Goal: Task Accomplishment & Management: Use online tool/utility

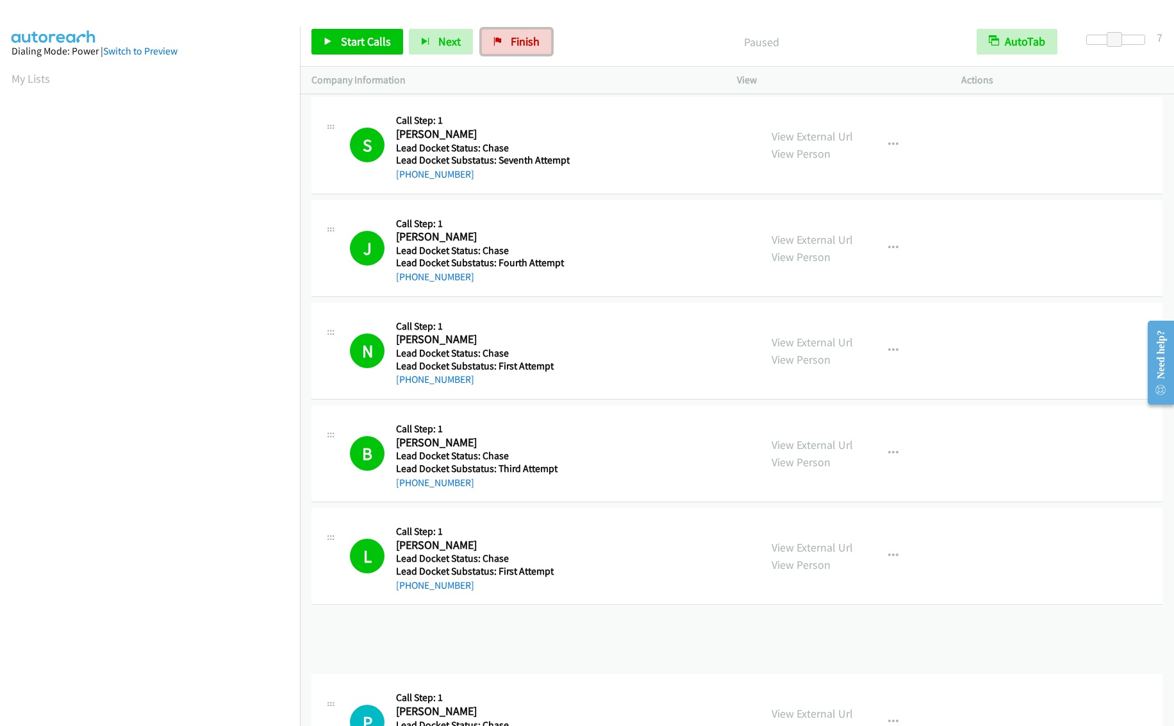
drag, startPoint x: 513, startPoint y: 46, endPoint x: 584, endPoint y: 50, distance: 71.2
click at [513, 46] on span "Finish" at bounding box center [525, 41] width 29 height 15
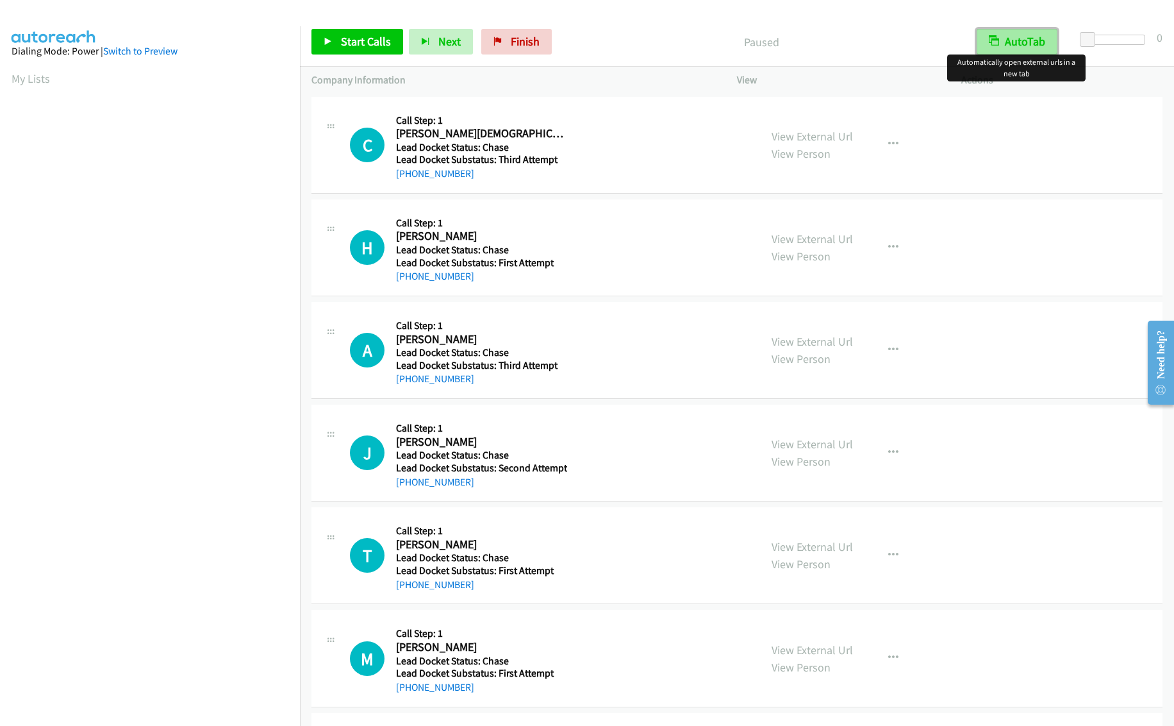
click at [1034, 41] on button "AutoTab" at bounding box center [1017, 42] width 81 height 26
click at [1035, 41] on button "AutoTab" at bounding box center [1017, 42] width 79 height 26
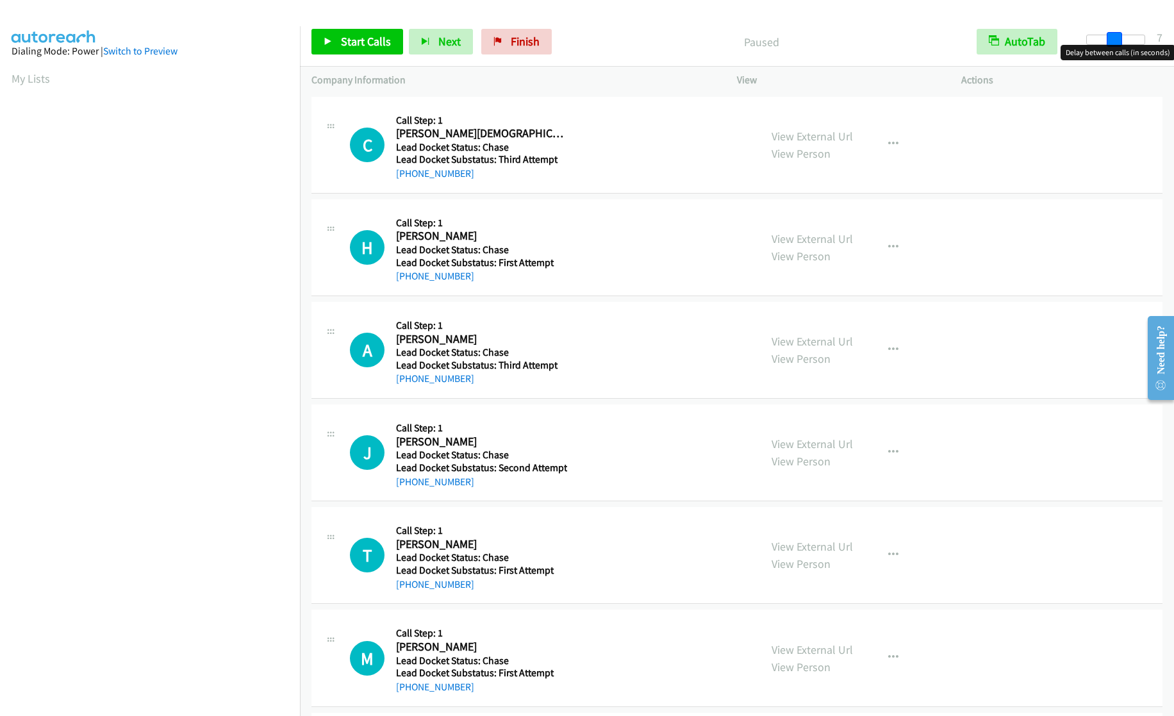
drag, startPoint x: 1082, startPoint y: 37, endPoint x: 1109, endPoint y: 37, distance: 26.9
click at [1109, 37] on span at bounding box center [1114, 39] width 15 height 15
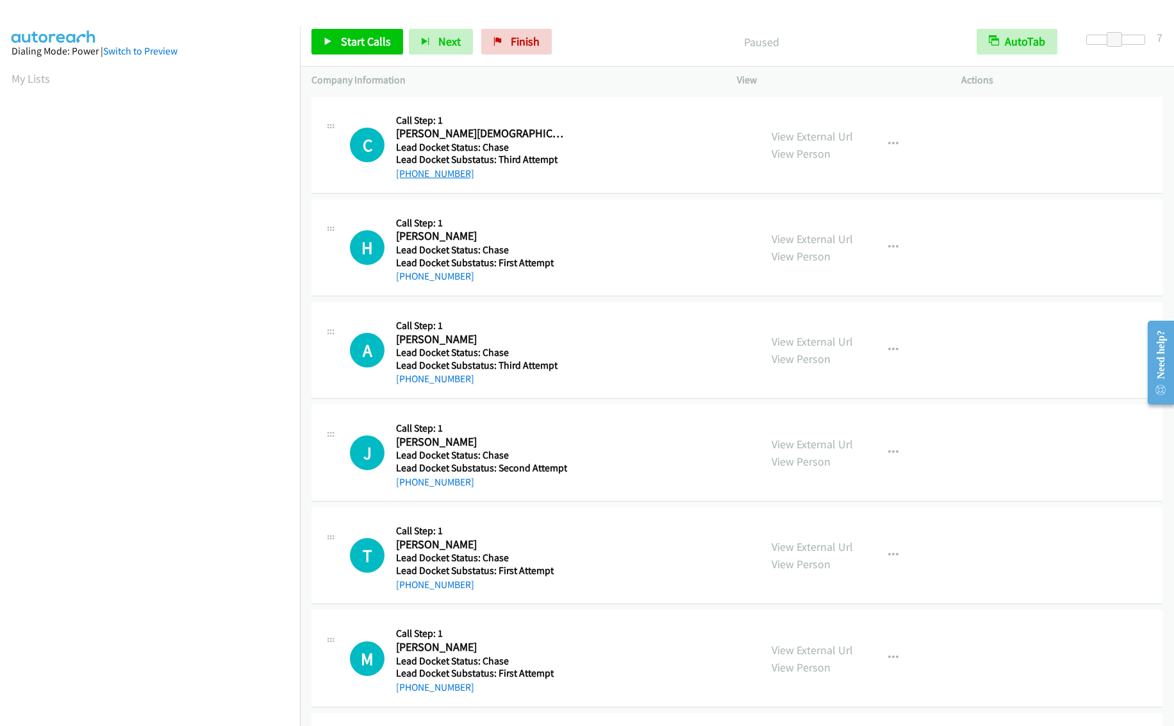
drag, startPoint x: 490, startPoint y: 171, endPoint x: 410, endPoint y: 174, distance: 80.2
click at [410, 174] on div "+1 231-357-7070" at bounding box center [481, 173] width 170 height 15
copy link "231-357-7070"
click at [379, 42] on span "Start Calls" at bounding box center [366, 41] width 50 height 15
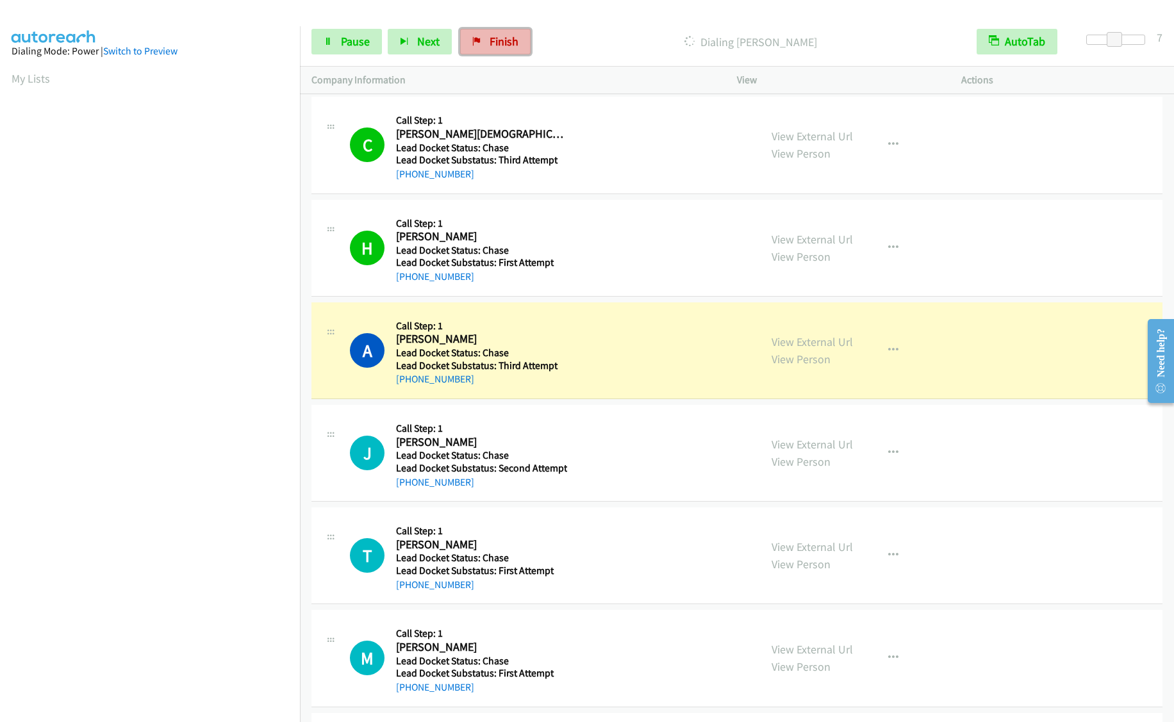
click at [502, 38] on span "Finish" at bounding box center [504, 41] width 29 height 15
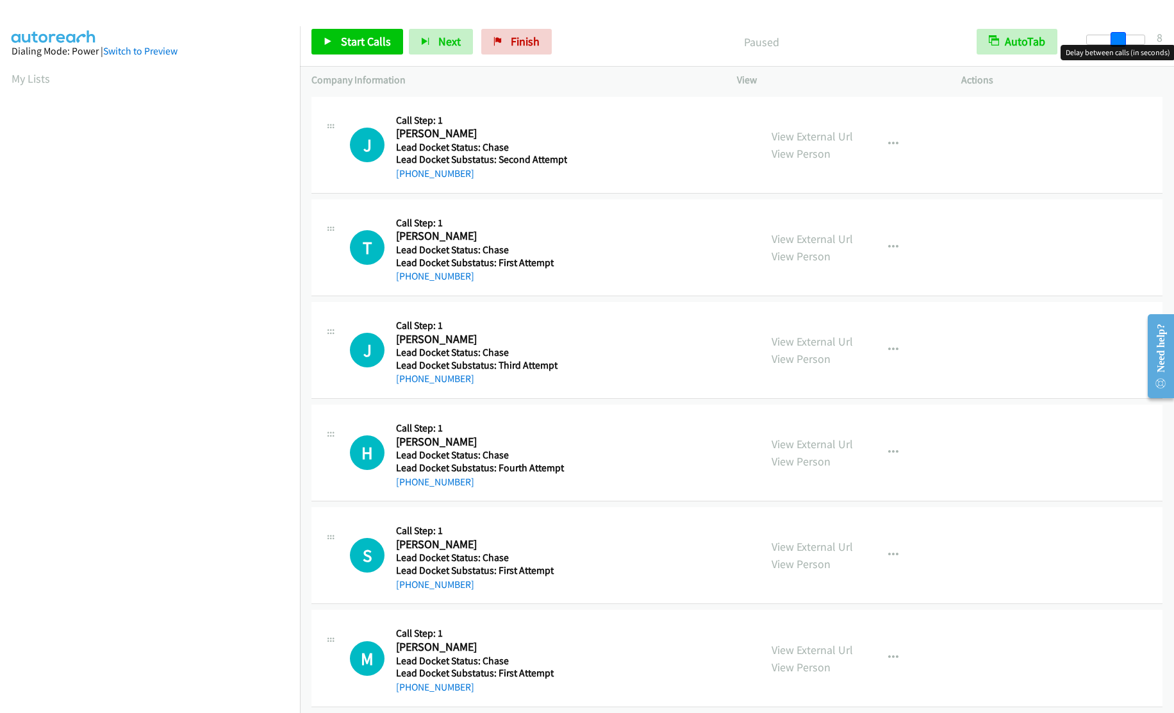
drag, startPoint x: 1088, startPoint y: 34, endPoint x: 1117, endPoint y: 37, distance: 29.0
click at [1117, 37] on span at bounding box center [1118, 39] width 15 height 15
drag, startPoint x: 1108, startPoint y: 36, endPoint x: 1115, endPoint y: 38, distance: 7.3
click at [1115, 38] on div at bounding box center [1115, 40] width 59 height 10
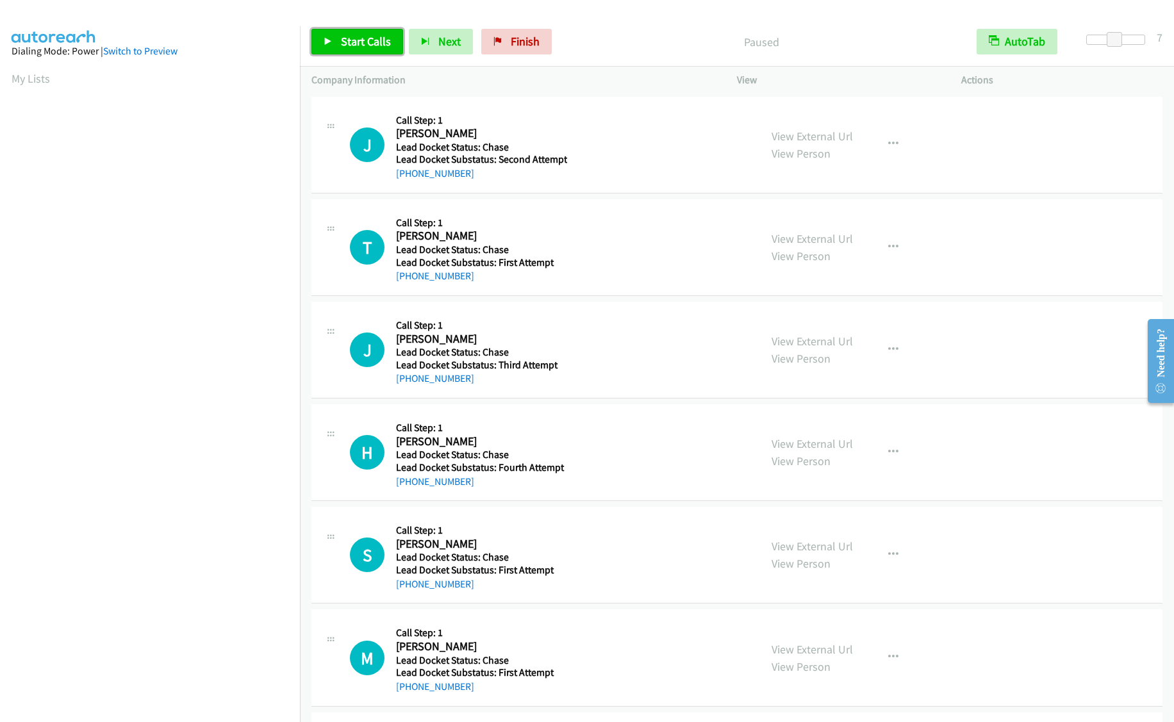
click at [350, 30] on link "Start Calls" at bounding box center [357, 42] width 92 height 26
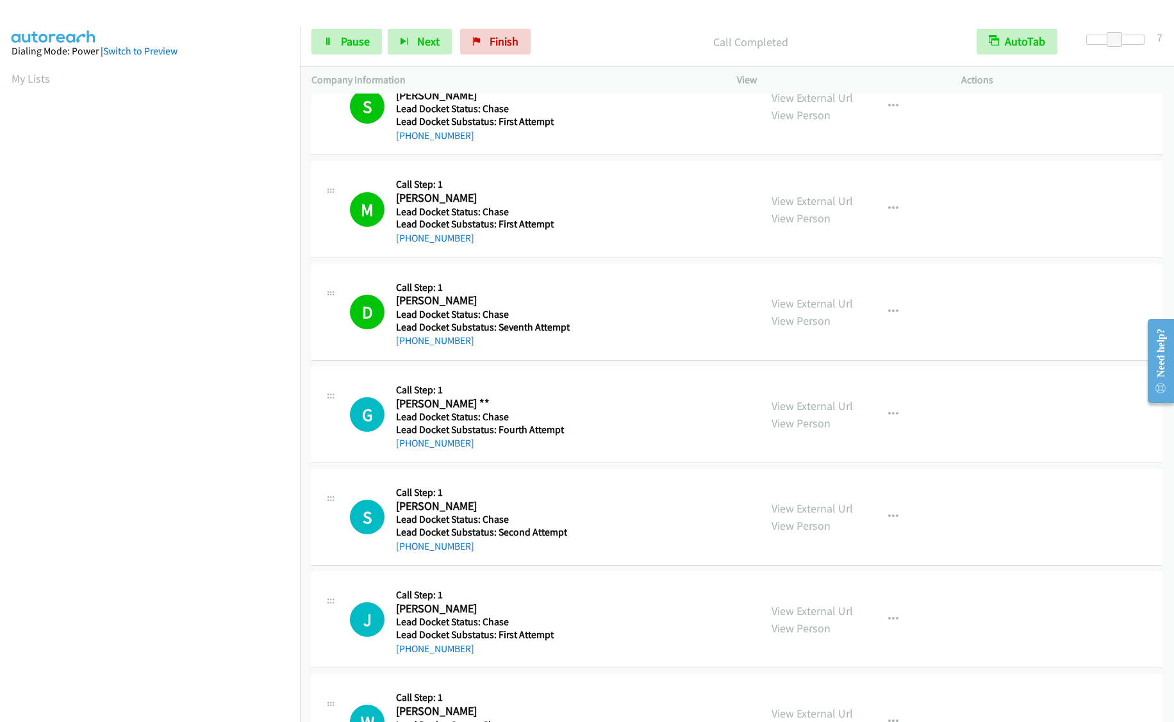
scroll to position [641, 0]
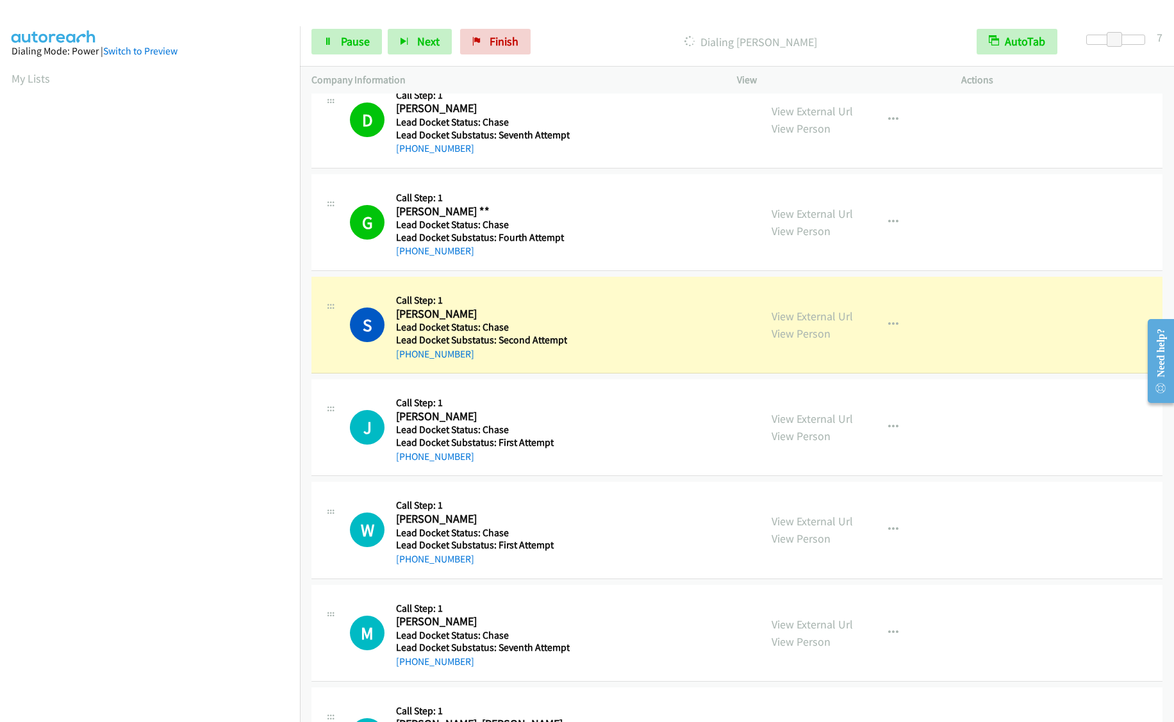
drag, startPoint x: 472, startPoint y: 255, endPoint x: 410, endPoint y: 260, distance: 61.7
click at [410, 260] on div "G Callback Scheduled Call Step: 1 Gregory ** America/Chicago Lead Docket Status…" at bounding box center [736, 222] width 851 height 97
copy link "414-610-2087"
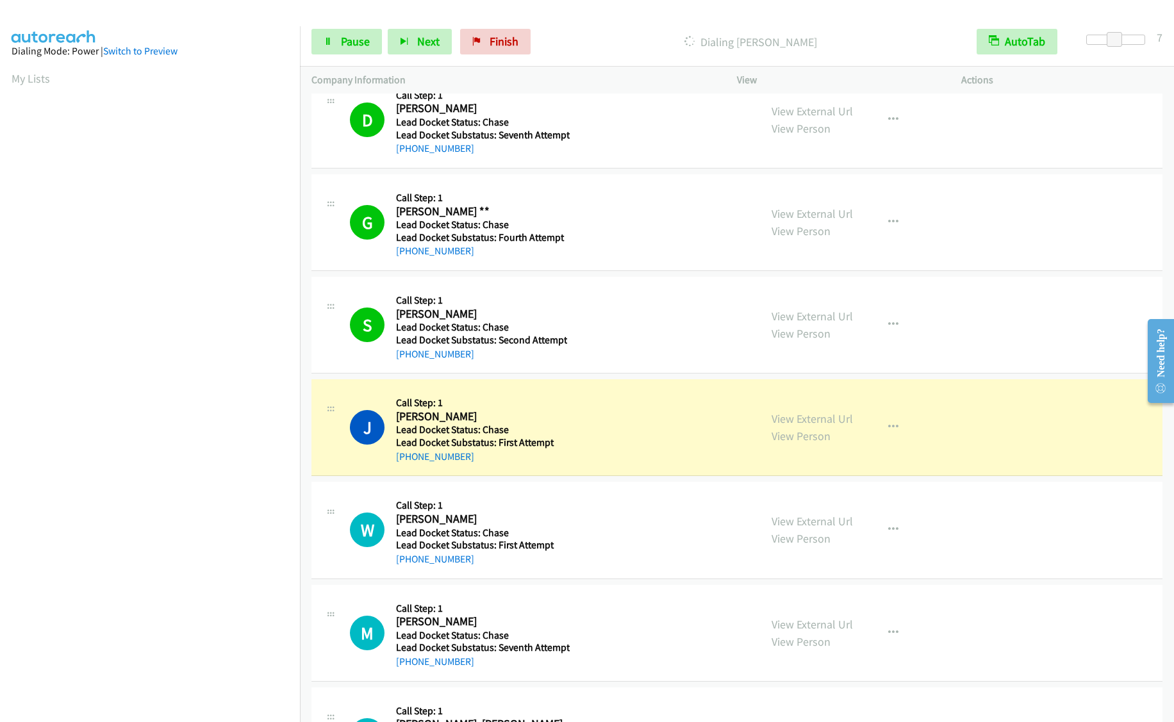
scroll to position [769, 0]
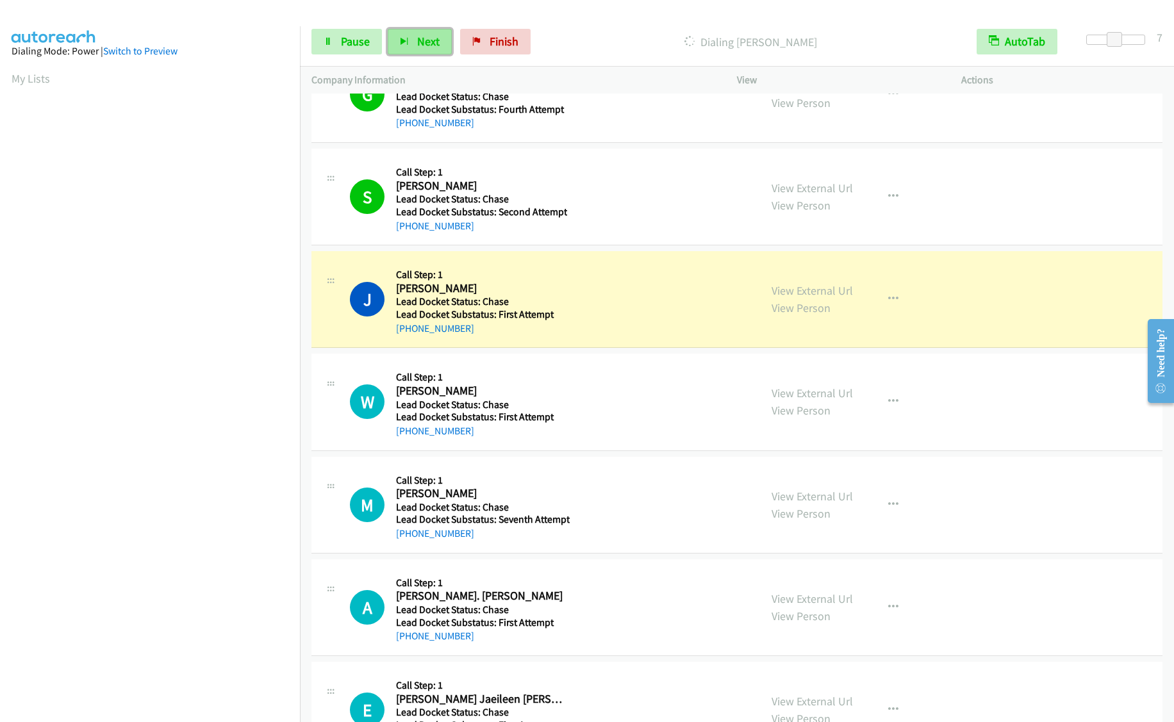
click at [413, 40] on button "Next" at bounding box center [420, 42] width 64 height 26
click at [358, 49] on link "Pause" at bounding box center [346, 42] width 71 height 26
click at [358, 49] on link "Start Calls" at bounding box center [357, 42] width 92 height 26
drag, startPoint x: 486, startPoint y: 40, endPoint x: 638, endPoint y: 46, distance: 152.0
click at [486, 40] on link "Finish" at bounding box center [495, 42] width 71 height 26
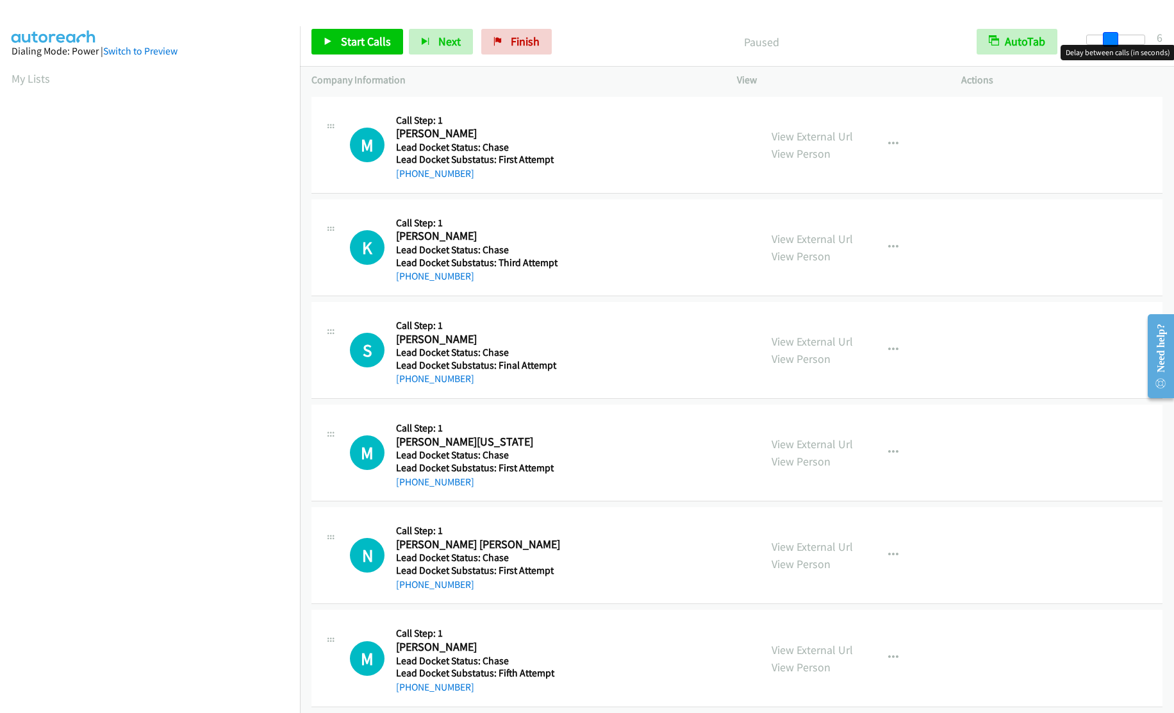
drag, startPoint x: 1088, startPoint y: 36, endPoint x: 1111, endPoint y: 37, distance: 23.1
click at [1111, 37] on span at bounding box center [1110, 39] width 15 height 15
click at [1113, 37] on span at bounding box center [1114, 39] width 15 height 15
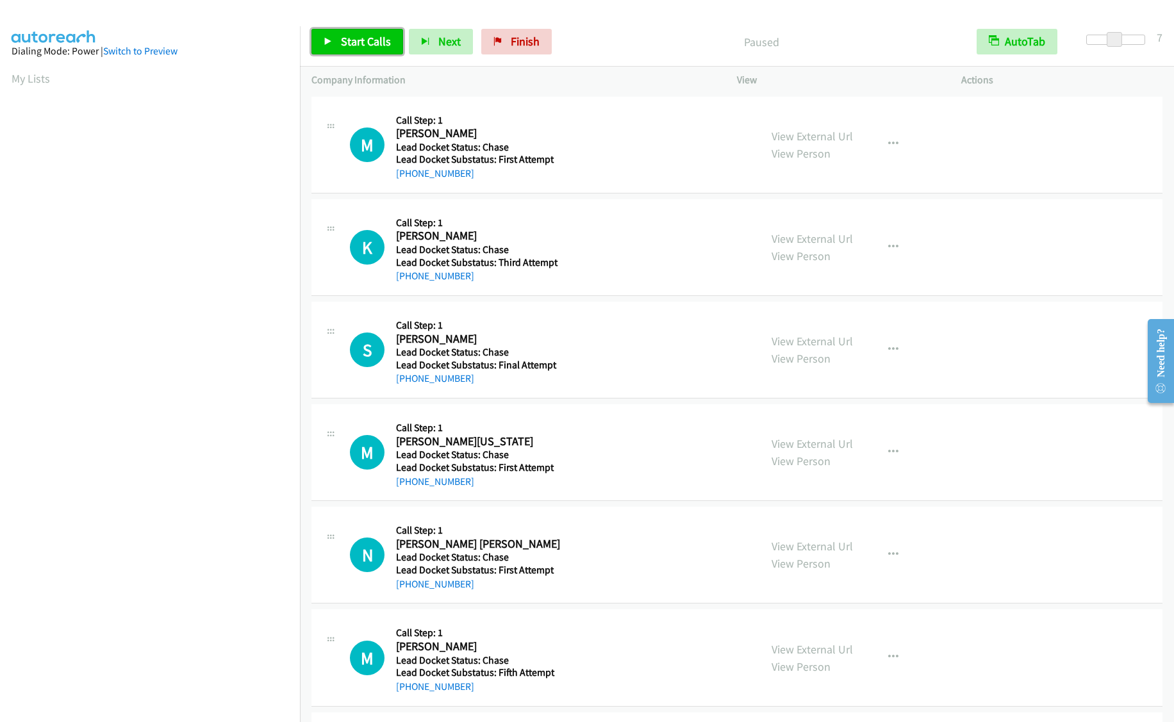
click at [348, 37] on span "Start Calls" at bounding box center [366, 41] width 50 height 15
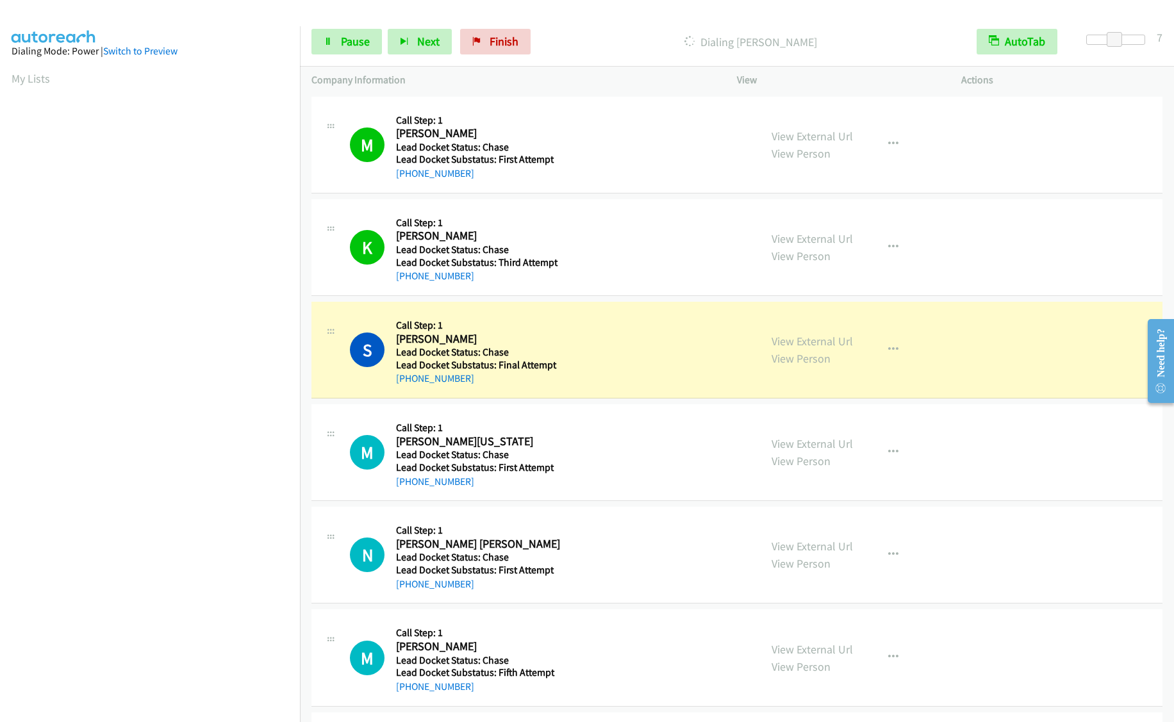
click at [531, 354] on h5 "Lead Docket Status: Chase" at bounding box center [481, 352] width 170 height 13
drag, startPoint x: 477, startPoint y: 382, endPoint x: 409, endPoint y: 379, distance: 68.6
click at [409, 379] on div "+1 856-232-1974" at bounding box center [481, 378] width 170 height 15
copy link "856-232-1974"
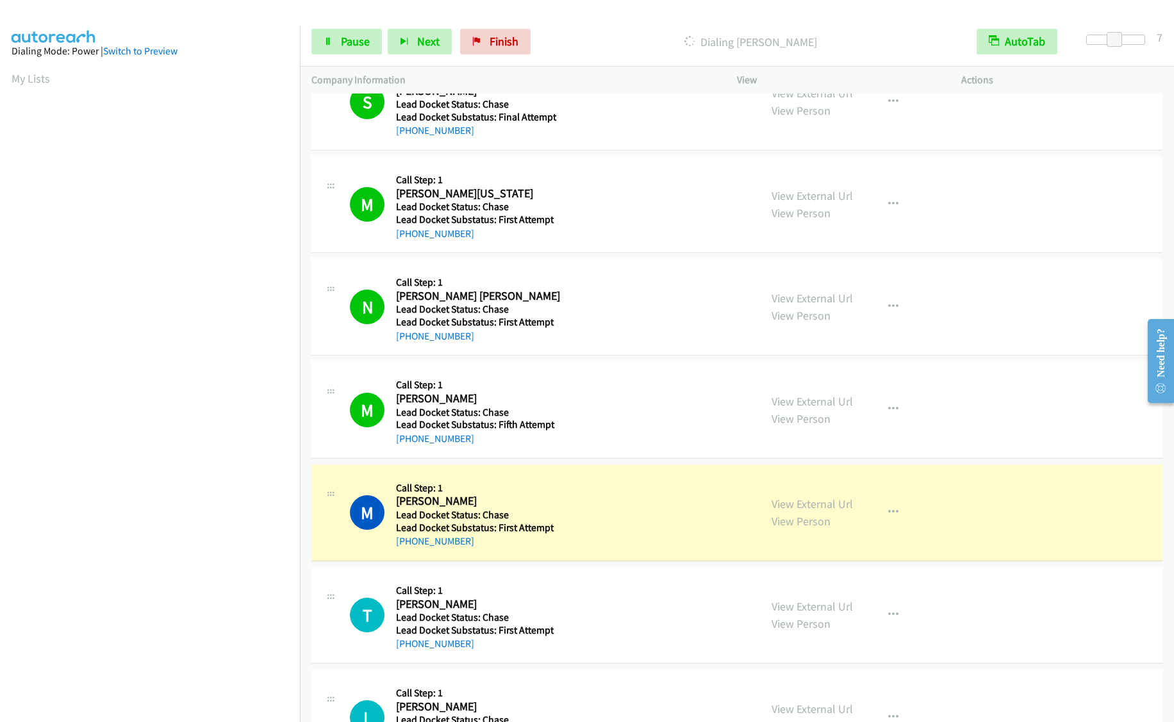
scroll to position [256, 0]
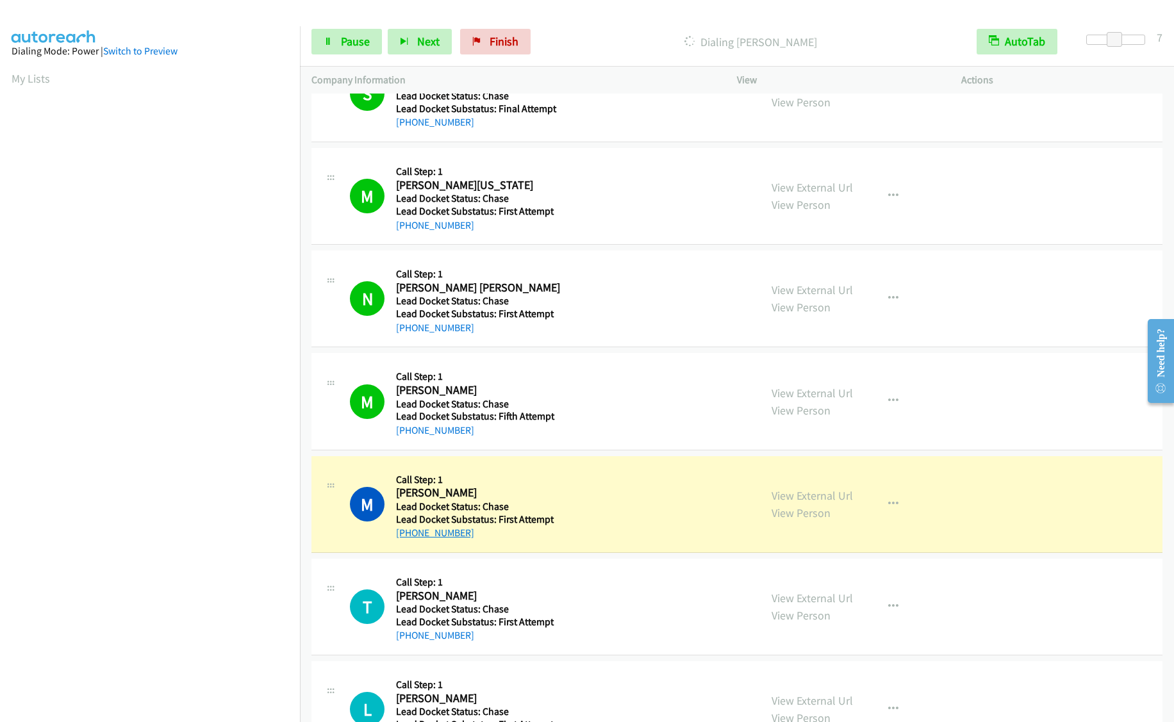
drag, startPoint x: 482, startPoint y: 529, endPoint x: 408, endPoint y: 535, distance: 73.9
click at [408, 535] on div "+1 501-207-1186" at bounding box center [481, 533] width 170 height 15
copy link "501-207-1186"
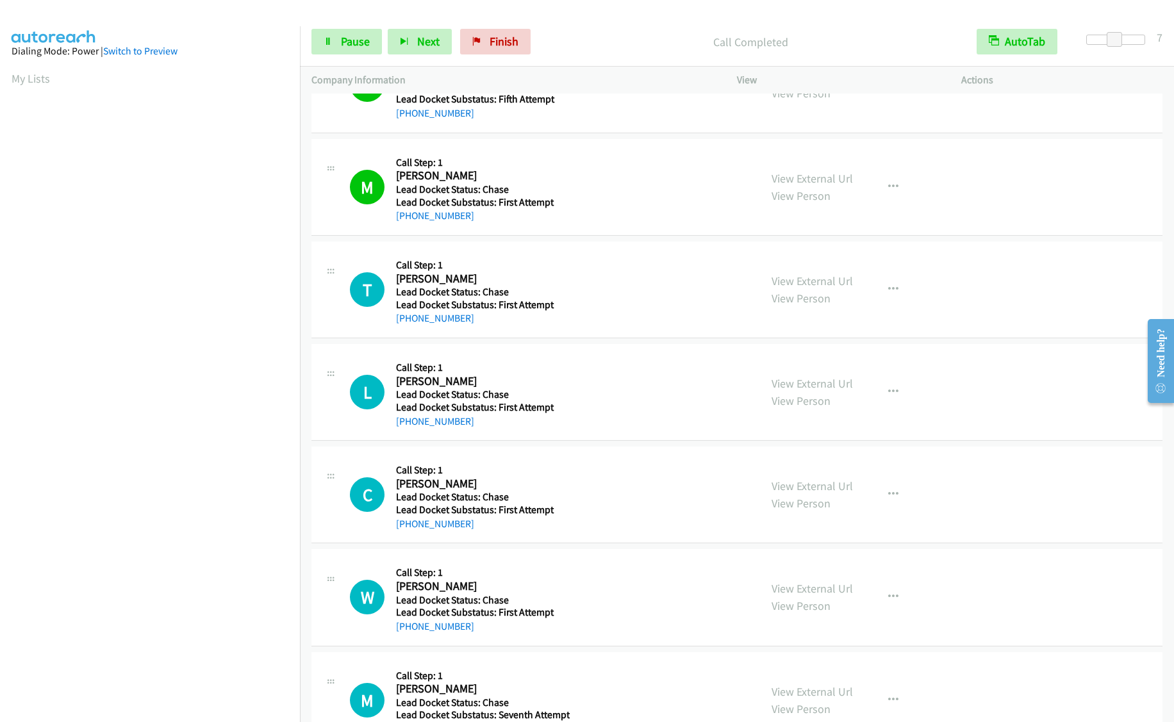
scroll to position [577, 0]
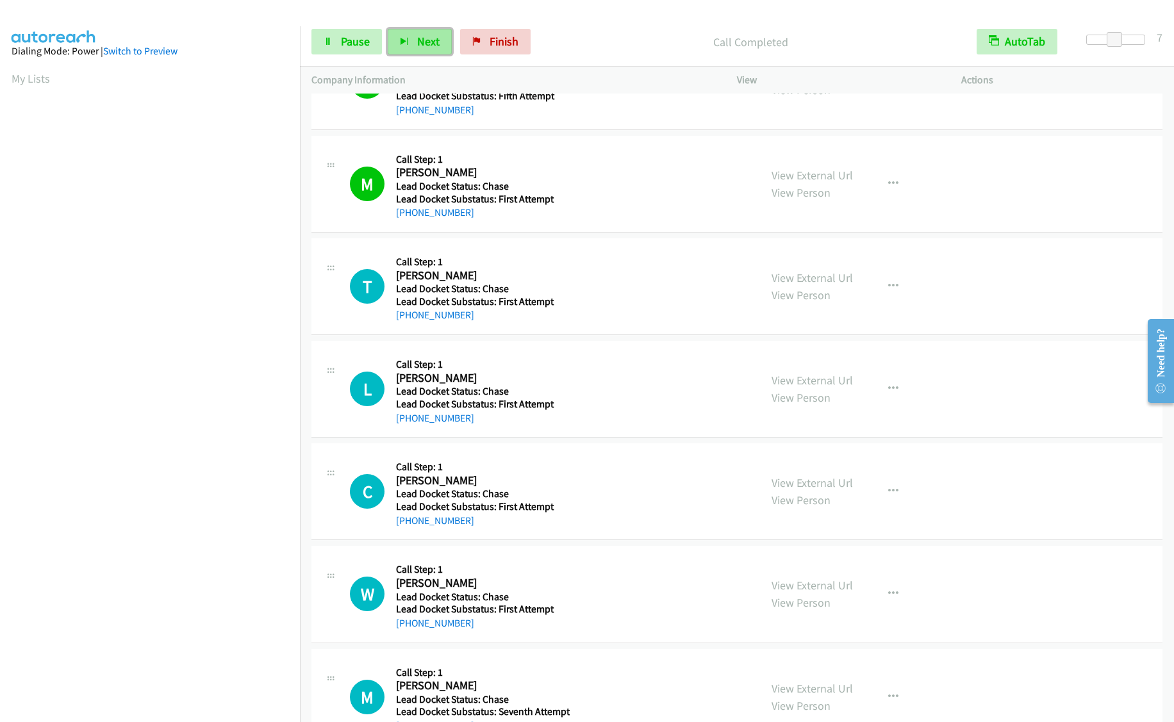
click at [410, 38] on button "Next" at bounding box center [420, 42] width 64 height 26
click at [345, 38] on span "Pause" at bounding box center [355, 41] width 29 height 15
click at [345, 38] on span "Start Calls" at bounding box center [366, 41] width 50 height 15
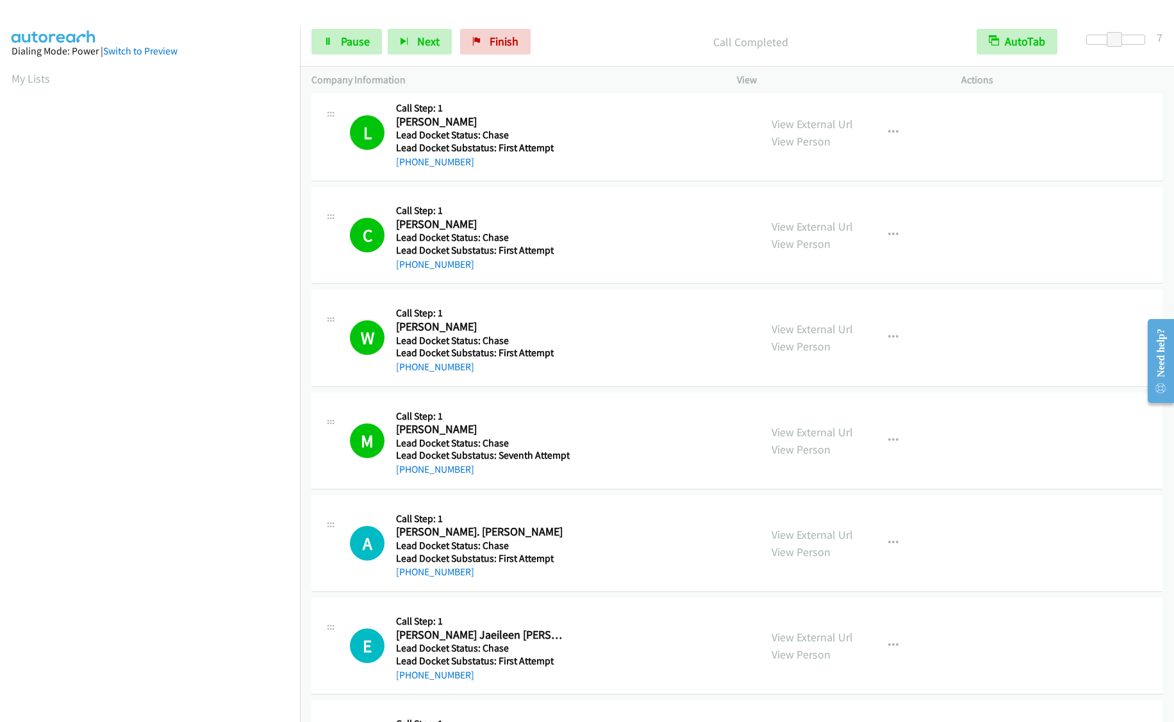
scroll to position [897, 0]
